Goal: Entertainment & Leisure: Consume media (video, audio)

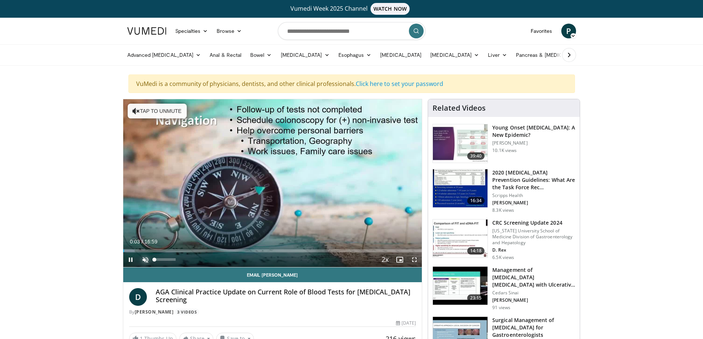
click at [145, 259] on span "Video Player" at bounding box center [145, 259] width 15 height 15
click at [415, 261] on span "Video Player" at bounding box center [414, 259] width 15 height 15
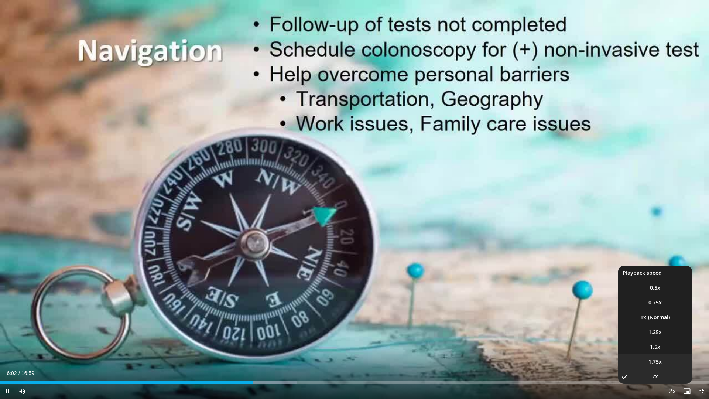
click at [654, 339] on span "1.75x" at bounding box center [654, 361] width 13 height 7
click at [655, 339] on span "1.5x" at bounding box center [655, 346] width 10 height 7
